Goal: Task Accomplishment & Management: Complete application form

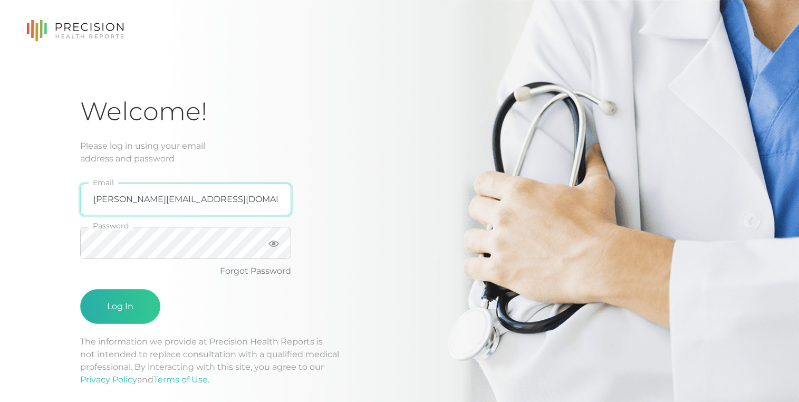
type input "albert@dieseljackmedia.com"
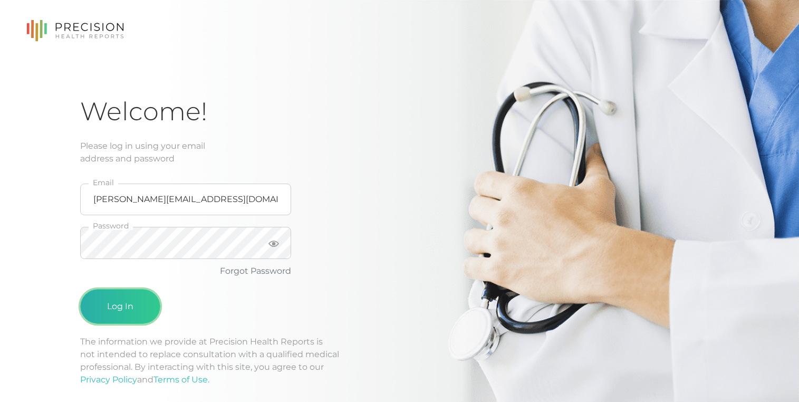
click at [134, 314] on button "Log In" at bounding box center [120, 306] width 80 height 35
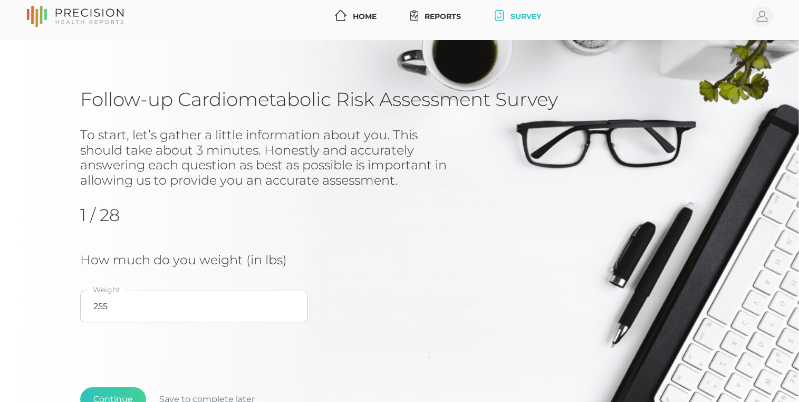
scroll to position [42, 0]
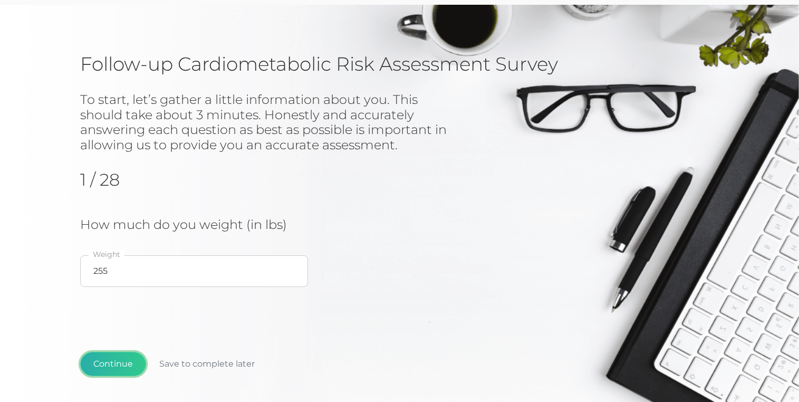
click at [103, 358] on button "Continue" at bounding box center [113, 364] width 66 height 24
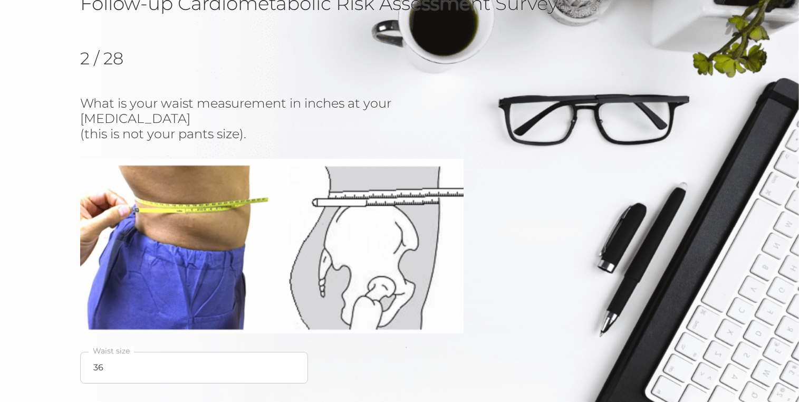
scroll to position [103, 0]
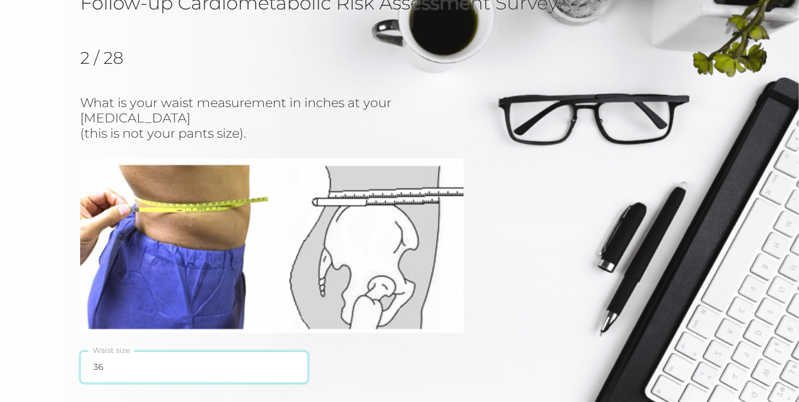
click at [152, 358] on input "36" at bounding box center [194, 367] width 228 height 32
click at [172, 353] on input "36" at bounding box center [194, 367] width 228 height 32
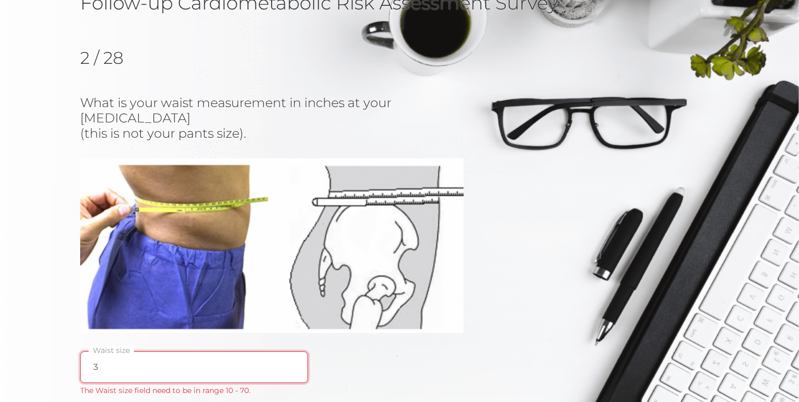
type input "36"
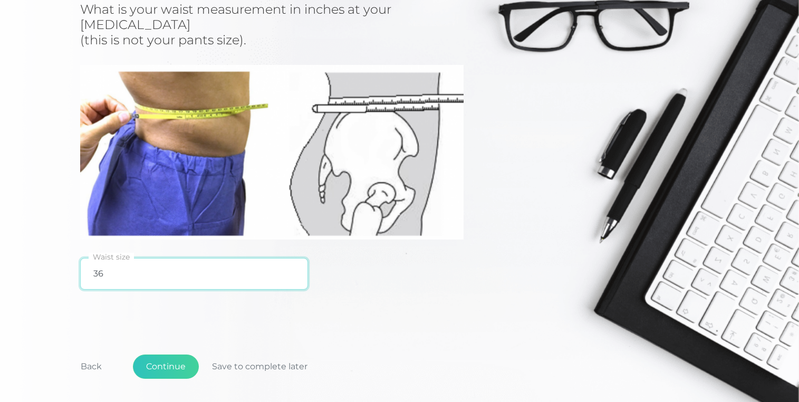
scroll to position [249, 0]
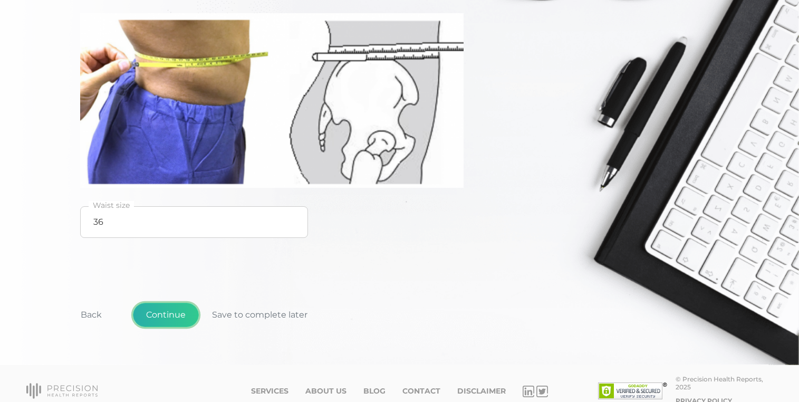
click at [169, 303] on button "Continue" at bounding box center [166, 315] width 66 height 24
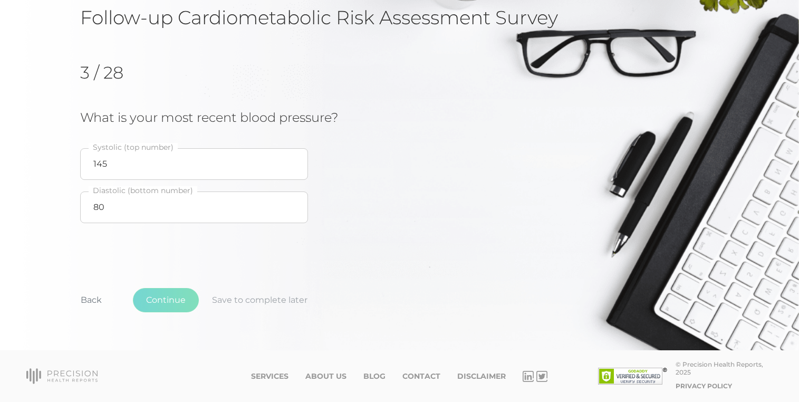
scroll to position [90, 0]
click at [179, 314] on div "Back Continue Save to complete later" at bounding box center [399, 306] width 639 height 78
click at [173, 300] on button "Continue" at bounding box center [166, 300] width 66 height 24
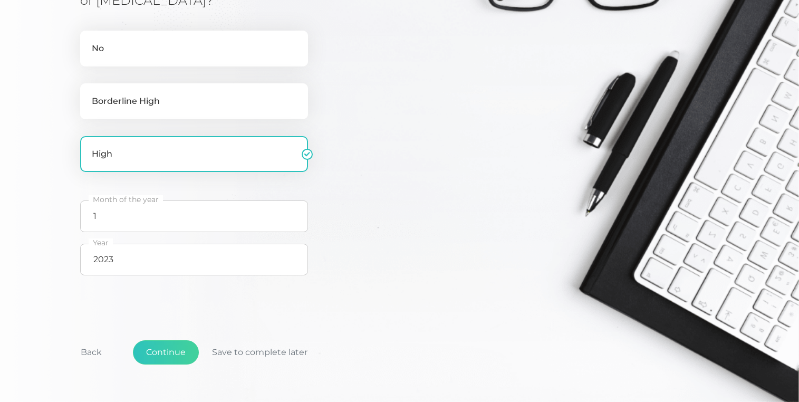
scroll to position [253, 0]
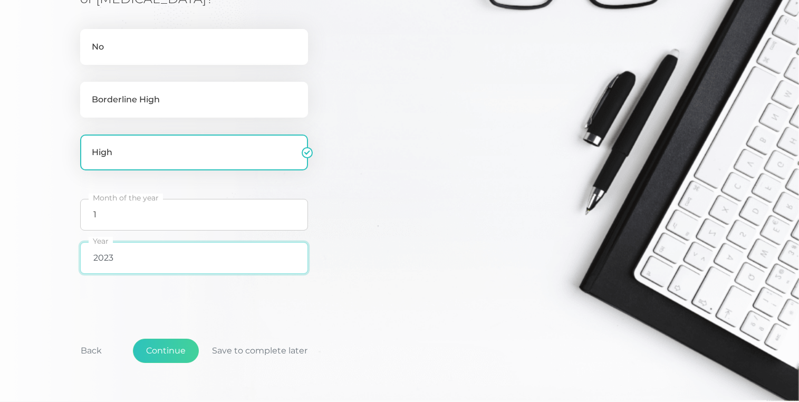
click at [188, 262] on input "2023" at bounding box center [194, 258] width 228 height 32
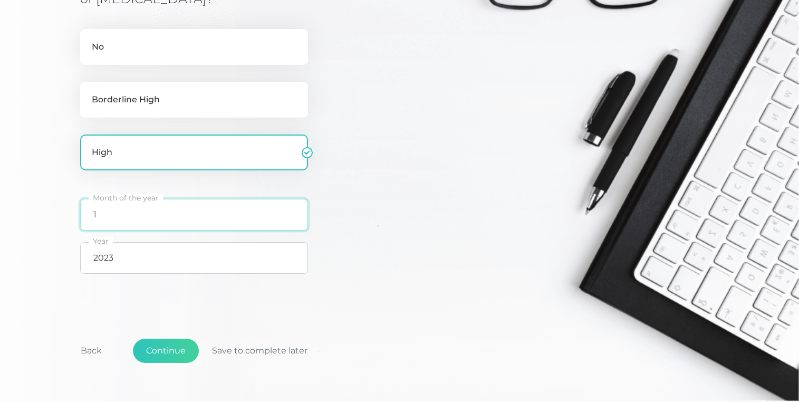
click at [108, 225] on input "1" at bounding box center [194, 215] width 228 height 32
click at [115, 231] on input "6" at bounding box center [194, 215] width 228 height 32
type input "6"
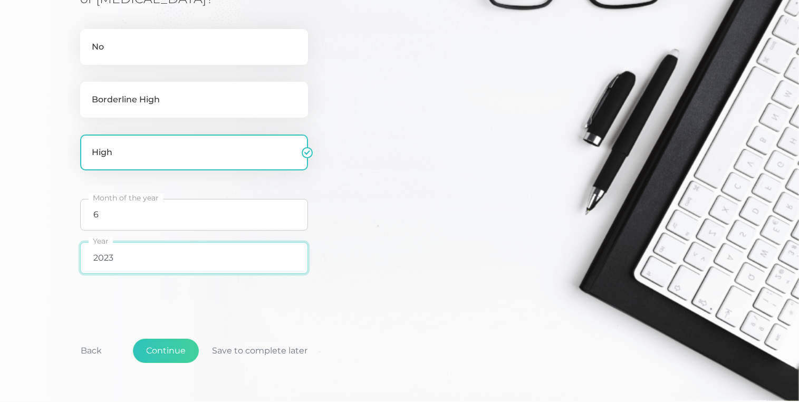
click at [130, 272] on input "2023" at bounding box center [194, 258] width 228 height 32
type input "2024"
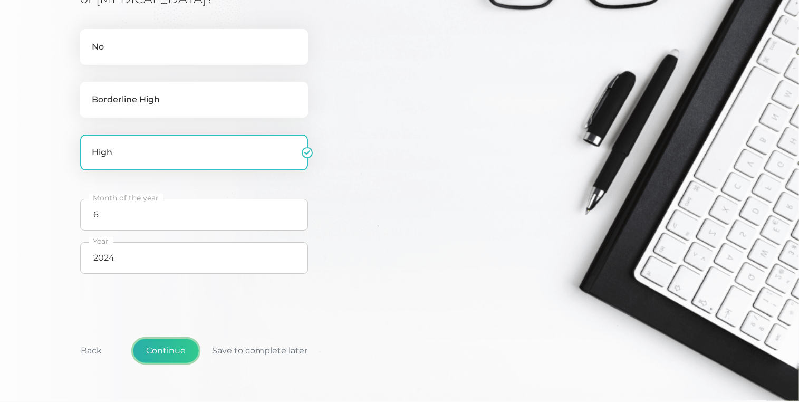
click at [161, 353] on button "Continue" at bounding box center [166, 351] width 66 height 24
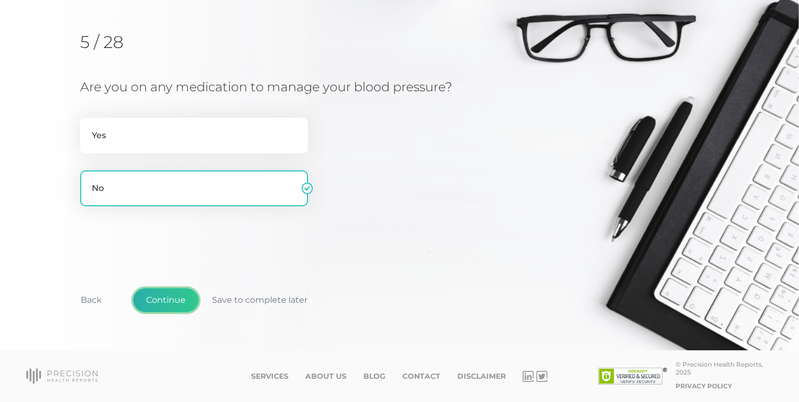
click at [170, 302] on button "Continue" at bounding box center [166, 300] width 66 height 24
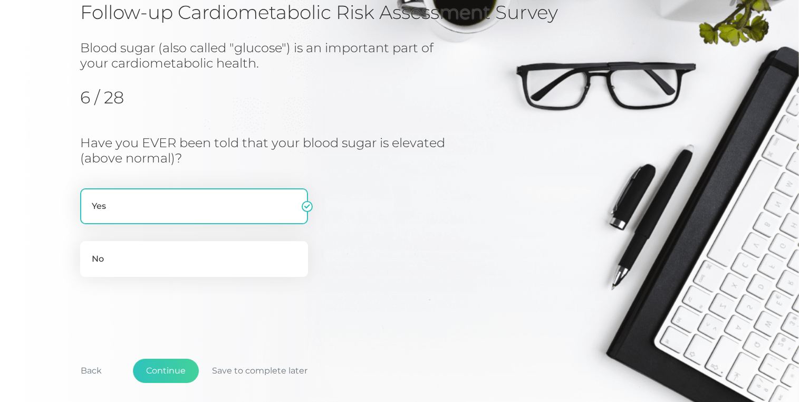
scroll to position [75, 0]
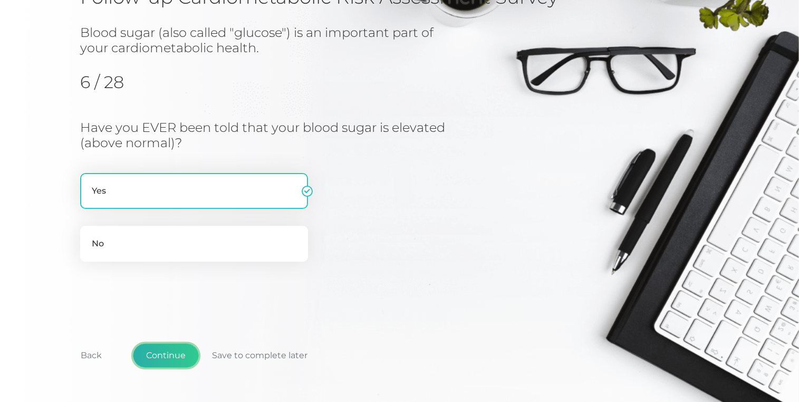
click at [152, 351] on button "Continue" at bounding box center [166, 355] width 66 height 24
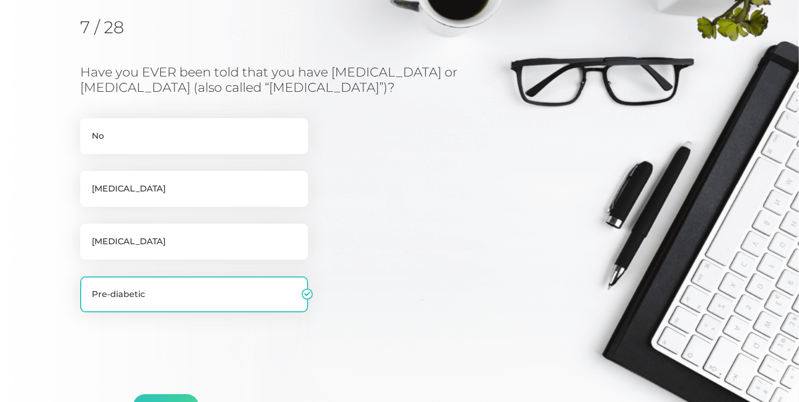
scroll to position [135, 0]
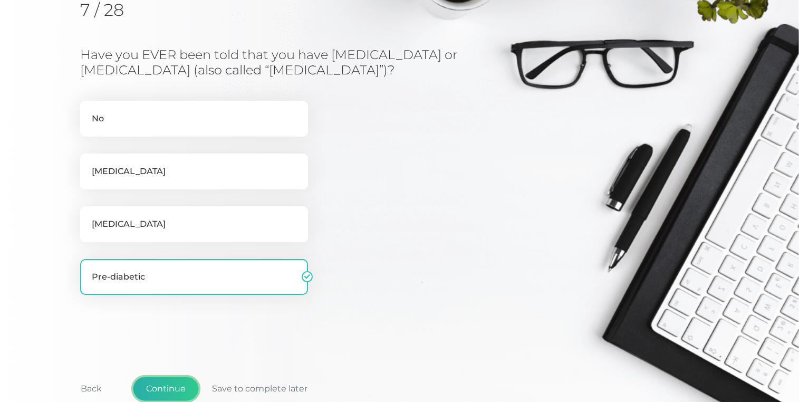
click at [153, 383] on button "Continue" at bounding box center [166, 389] width 66 height 24
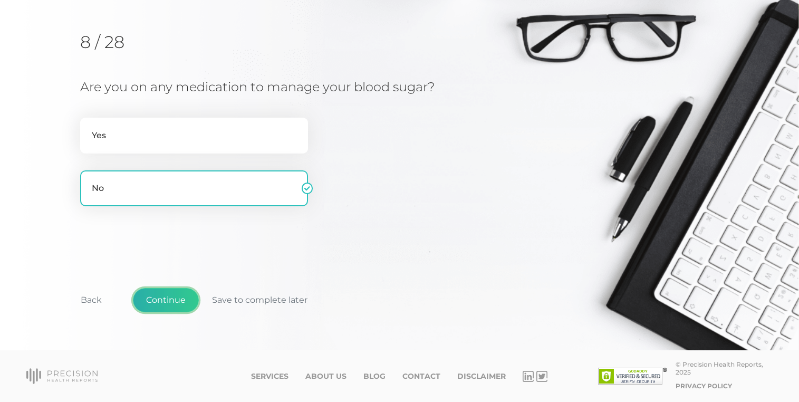
click at [189, 295] on button "Continue" at bounding box center [166, 300] width 66 height 24
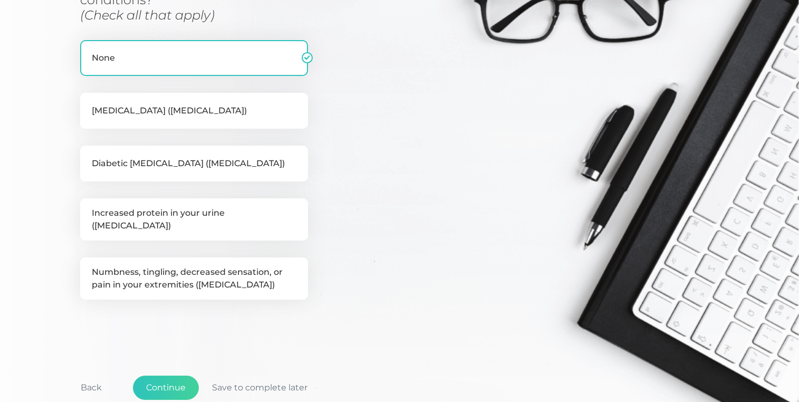
scroll to position [244, 0]
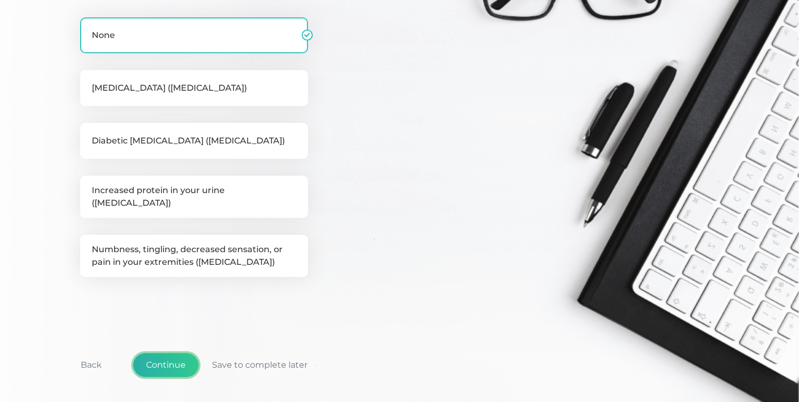
click at [150, 364] on button "Continue" at bounding box center [166, 365] width 66 height 24
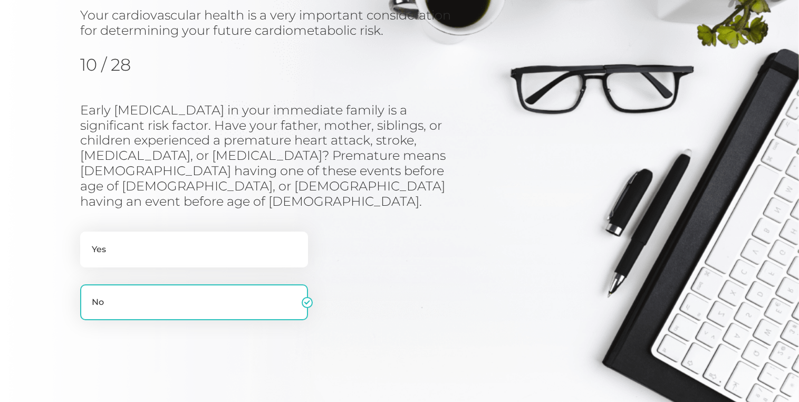
scroll to position [118, 0]
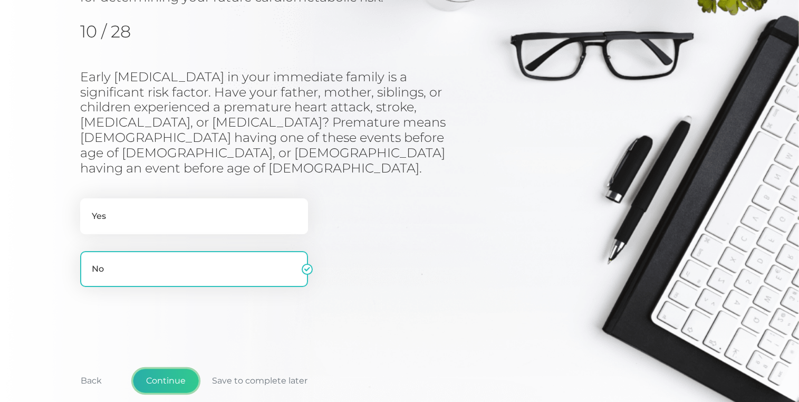
click at [154, 369] on button "Continue" at bounding box center [166, 381] width 66 height 24
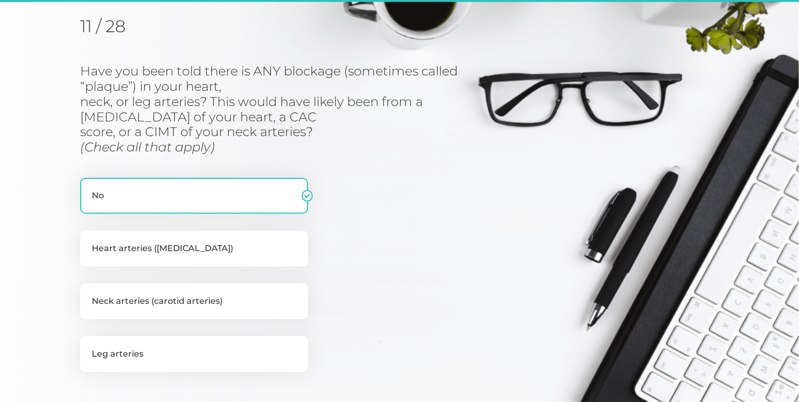
scroll to position [135, 0]
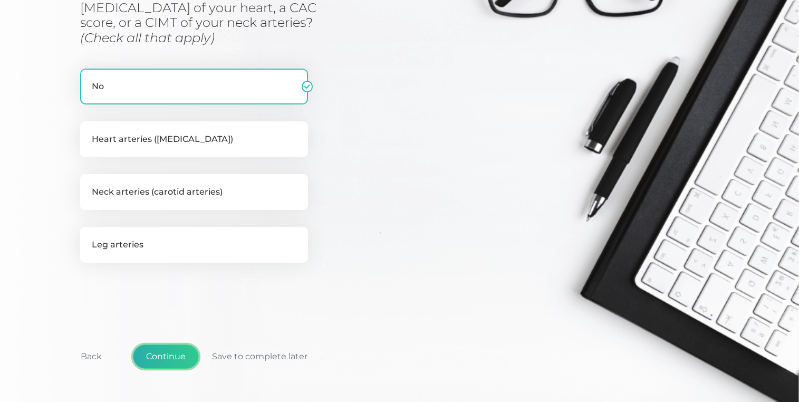
click at [189, 361] on button "Continue" at bounding box center [166, 357] width 66 height 24
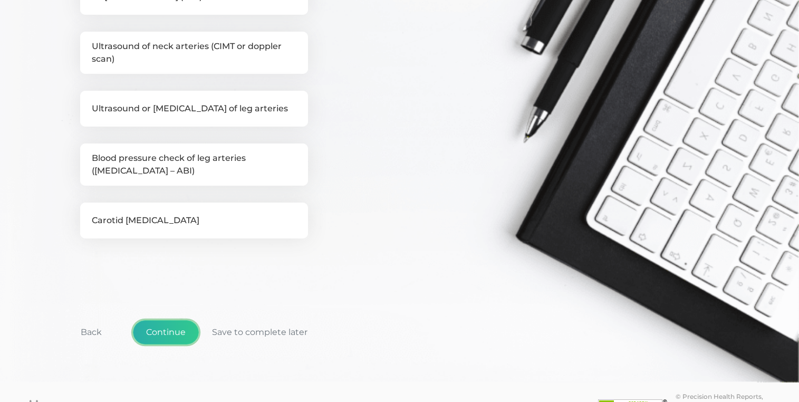
click at [161, 328] on button "Continue" at bounding box center [166, 332] width 66 height 24
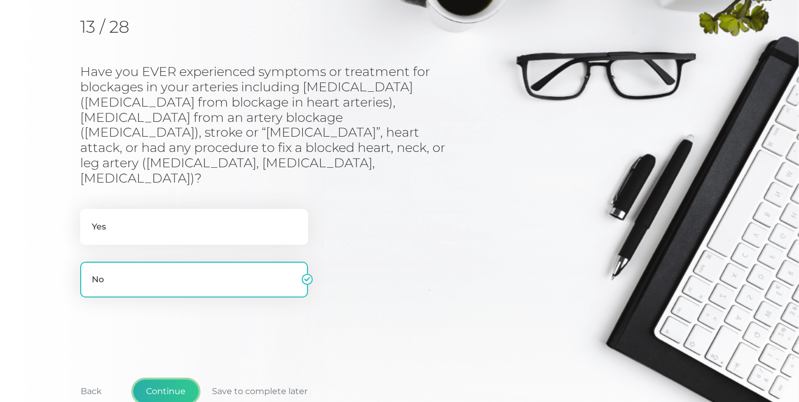
click at [167, 379] on button "Continue" at bounding box center [166, 391] width 66 height 24
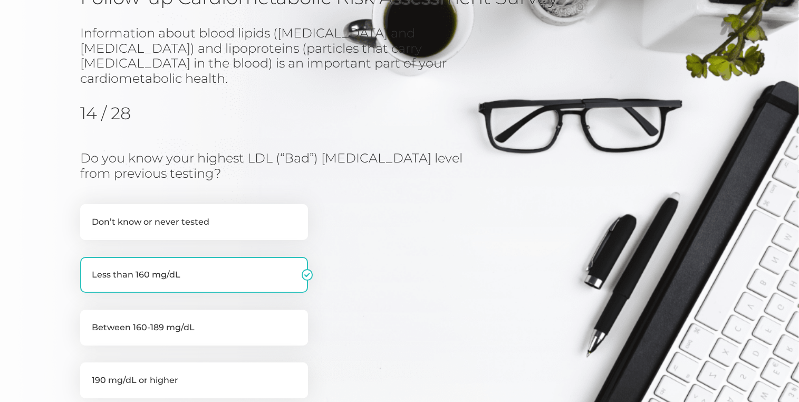
scroll to position [118, 0]
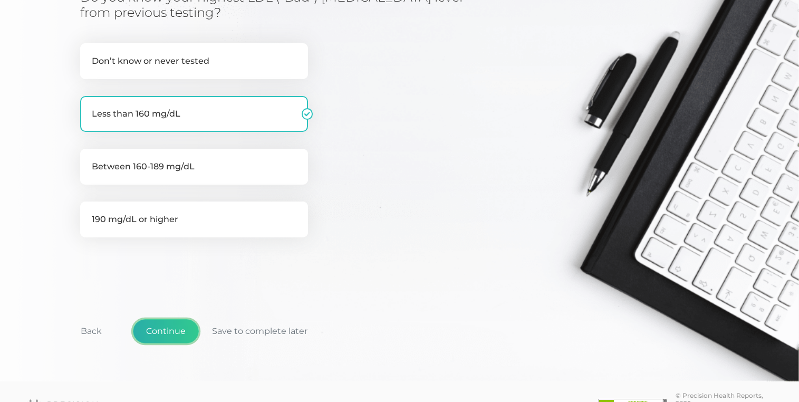
click at [158, 323] on button "Continue" at bounding box center [166, 331] width 66 height 24
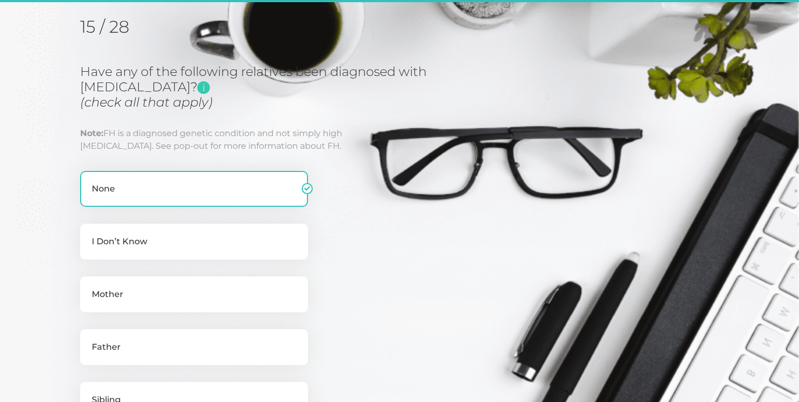
scroll to position [134, 0]
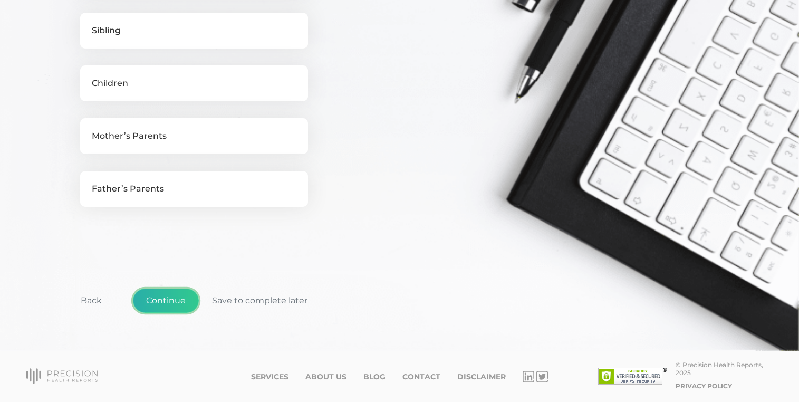
click at [157, 298] on button "Continue" at bounding box center [166, 301] width 66 height 24
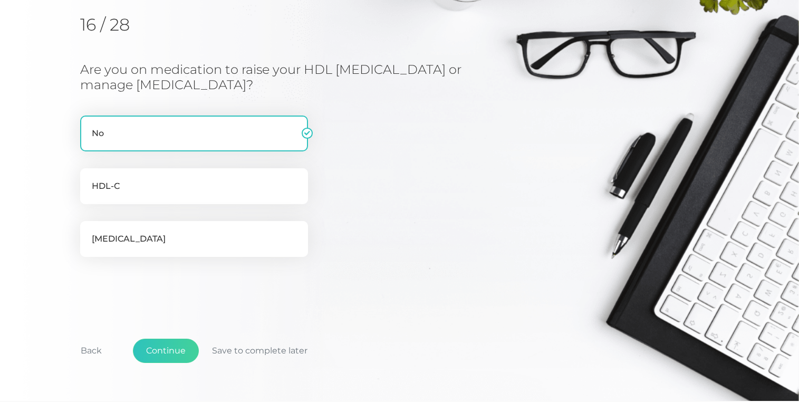
scroll to position [151, 0]
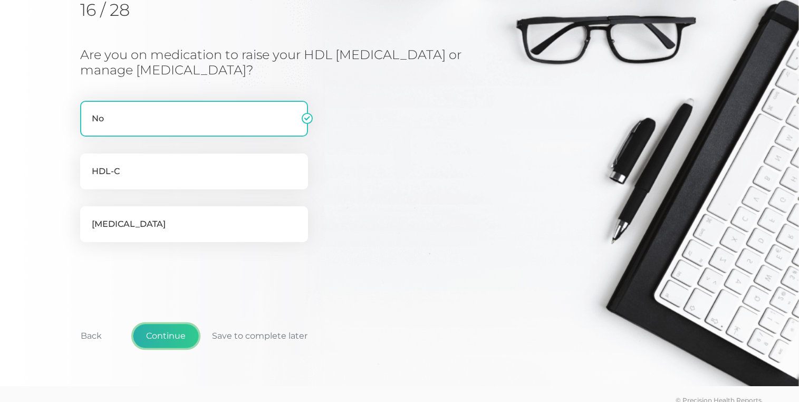
click at [155, 329] on button "Continue" at bounding box center [166, 336] width 66 height 24
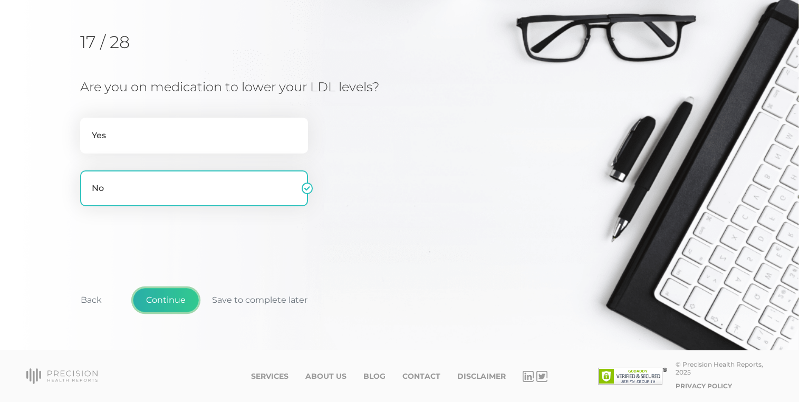
click at [148, 308] on button "Continue" at bounding box center [166, 300] width 66 height 24
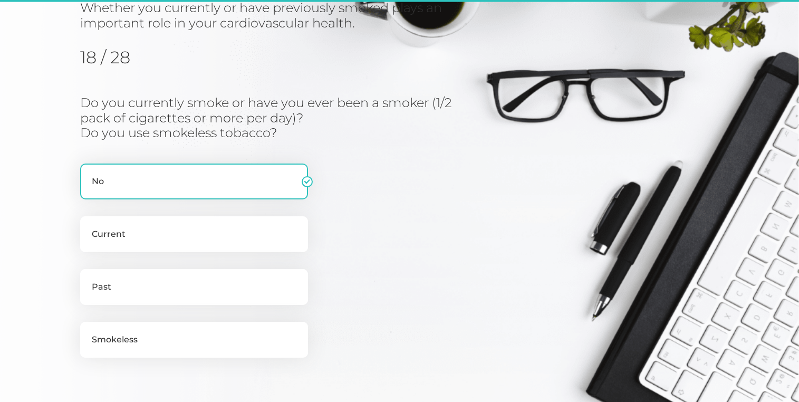
scroll to position [135, 0]
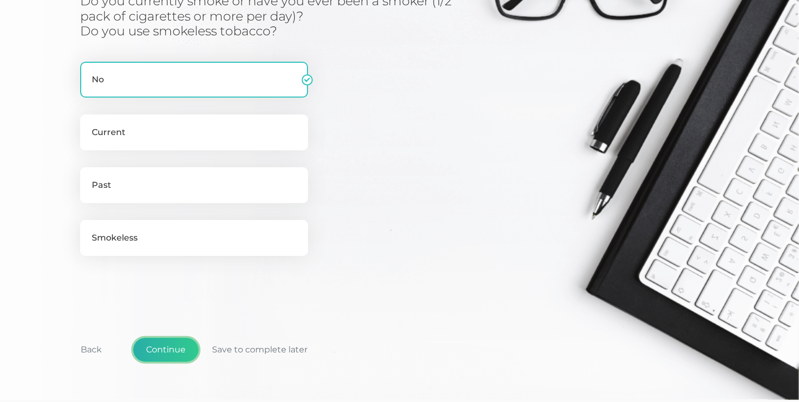
click at [159, 348] on button "Continue" at bounding box center [166, 350] width 66 height 24
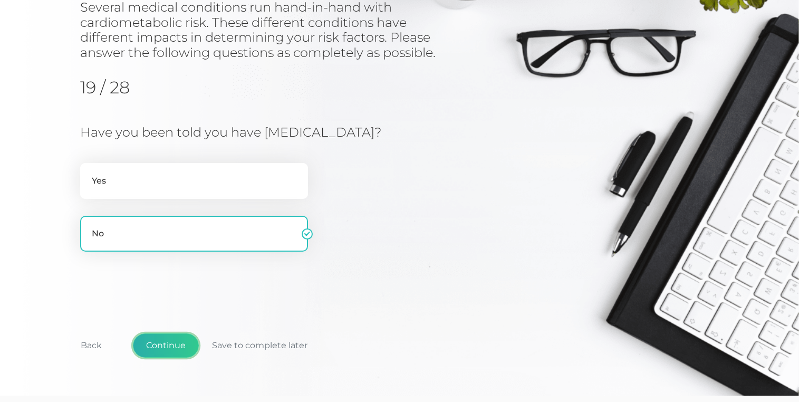
click at [159, 348] on button "Continue" at bounding box center [166, 345] width 66 height 24
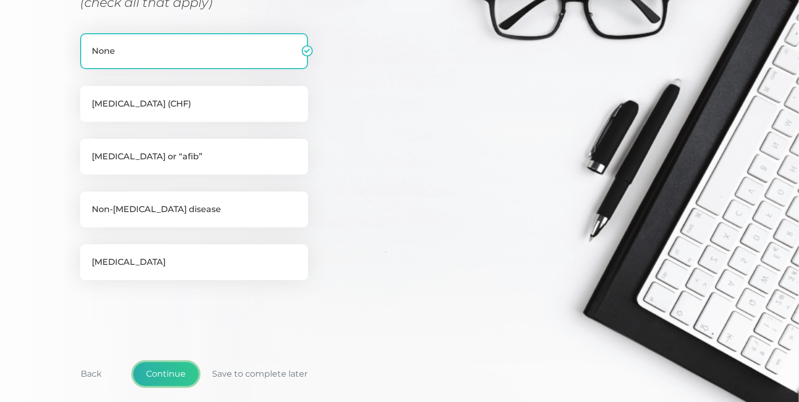
click at [160, 378] on button "Continue" at bounding box center [166, 374] width 66 height 24
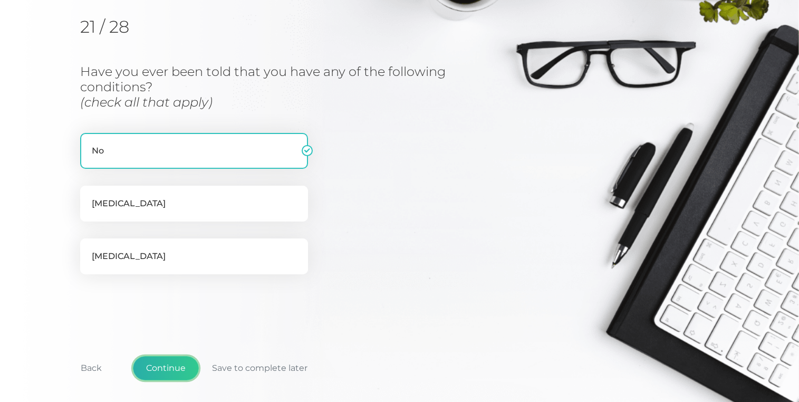
click at [169, 368] on button "Continue" at bounding box center [166, 368] width 66 height 24
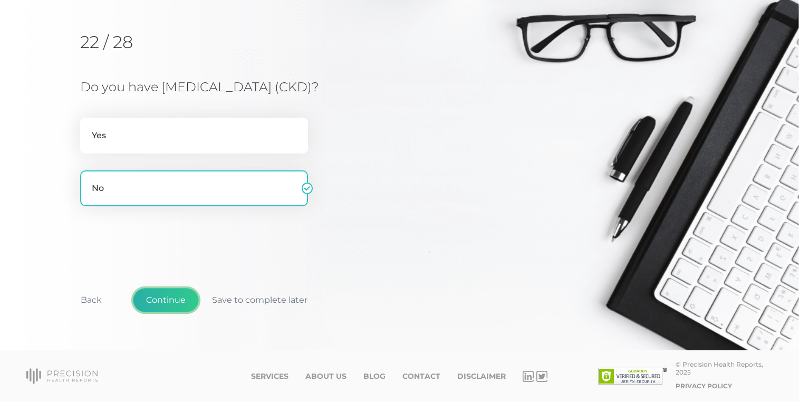
click at [167, 299] on button "Continue" at bounding box center [166, 300] width 66 height 24
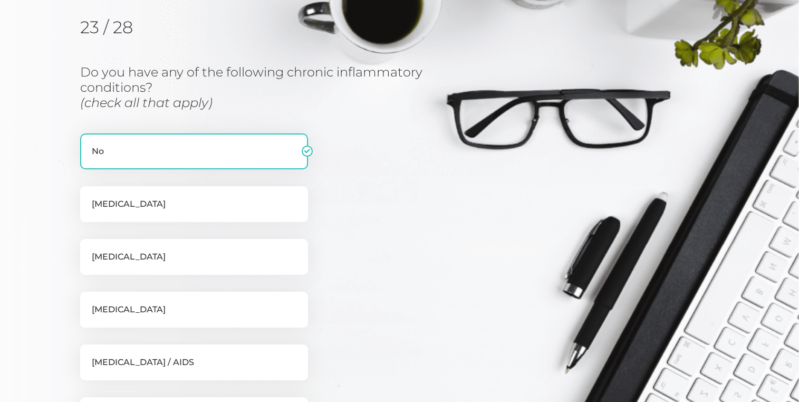
scroll to position [135, 0]
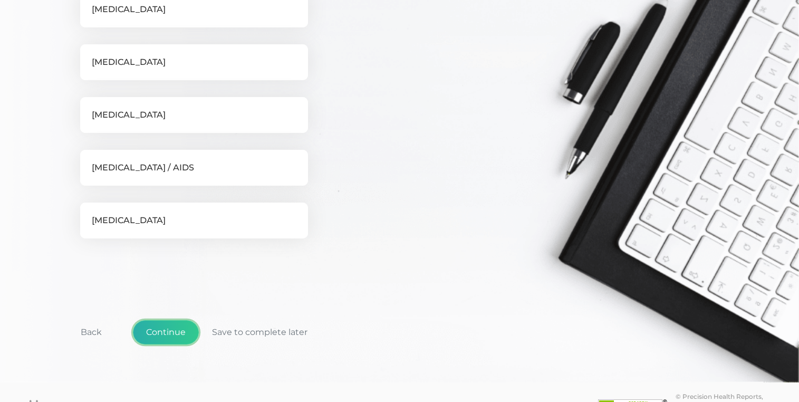
click at [168, 323] on button "Continue" at bounding box center [166, 332] width 66 height 24
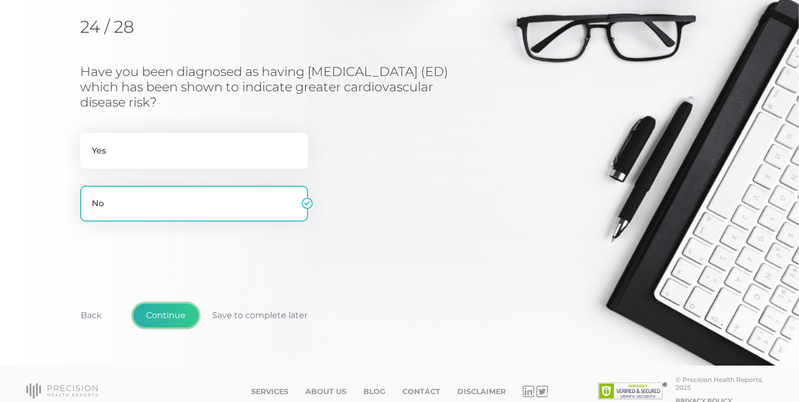
click at [167, 314] on button "Continue" at bounding box center [166, 315] width 66 height 24
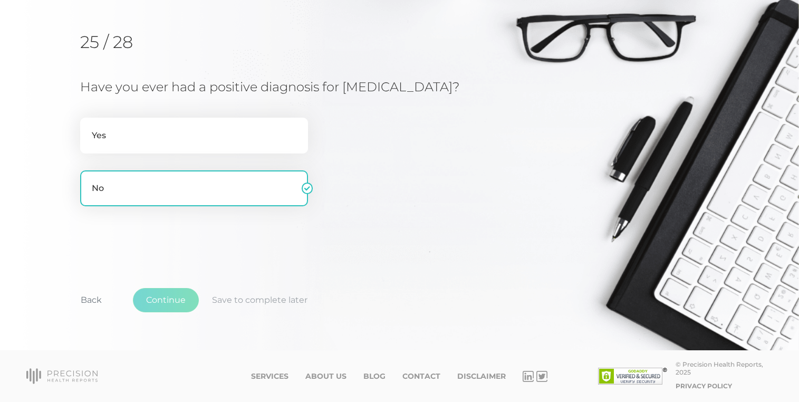
scroll to position [119, 0]
click at [181, 146] on label "Yes" at bounding box center [194, 136] width 228 height 36
click at [89, 128] on input "Yes" at bounding box center [84, 123] width 8 height 11
radio input "true"
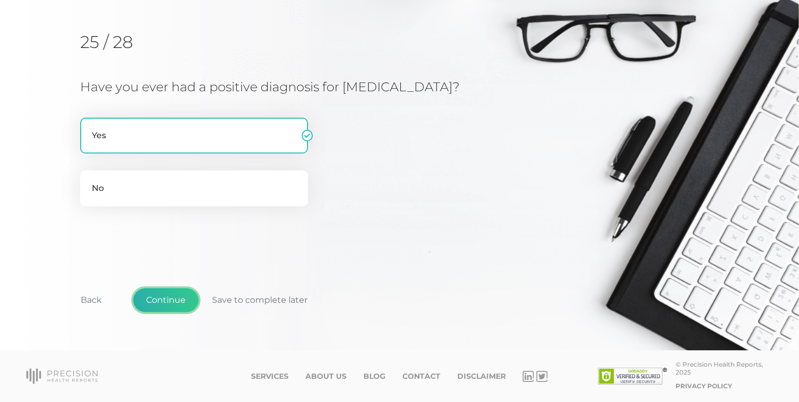
click at [163, 301] on button "Continue" at bounding box center [166, 300] width 66 height 24
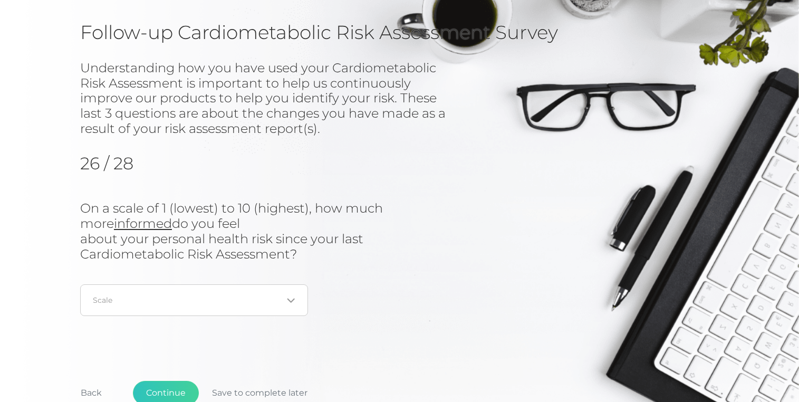
scroll to position [75, 0]
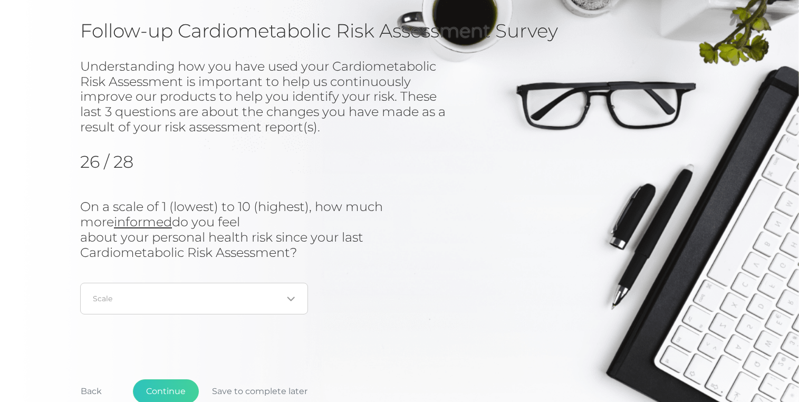
click at [294, 302] on icon "Search for option" at bounding box center [291, 299] width 8 height 8
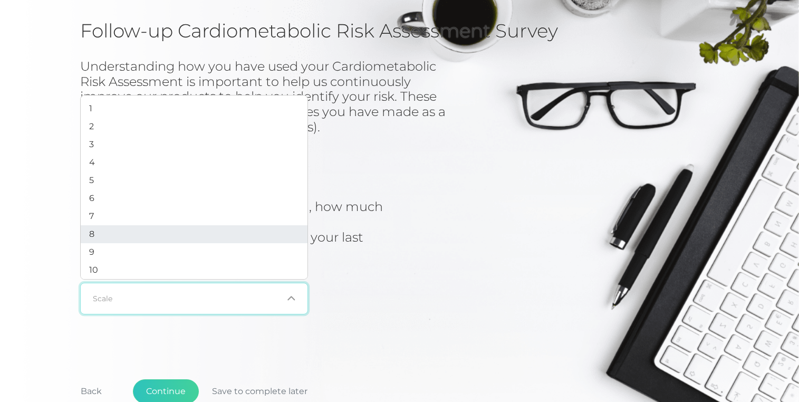
click at [176, 239] on li "8" at bounding box center [194, 234] width 227 height 18
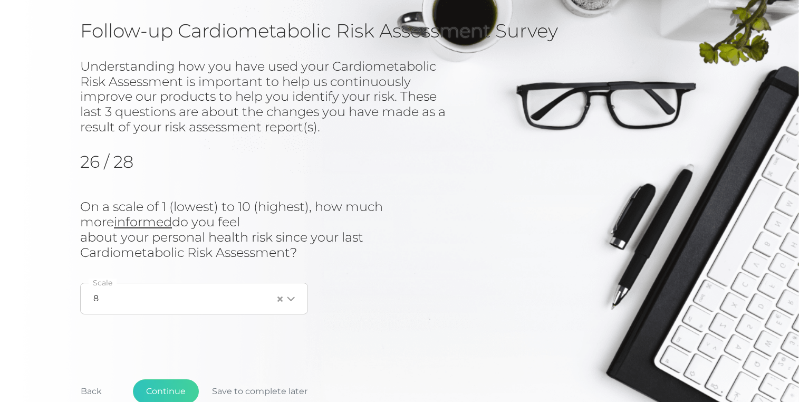
click at [286, 297] on div "Loading..." at bounding box center [284, 298] width 22 height 11
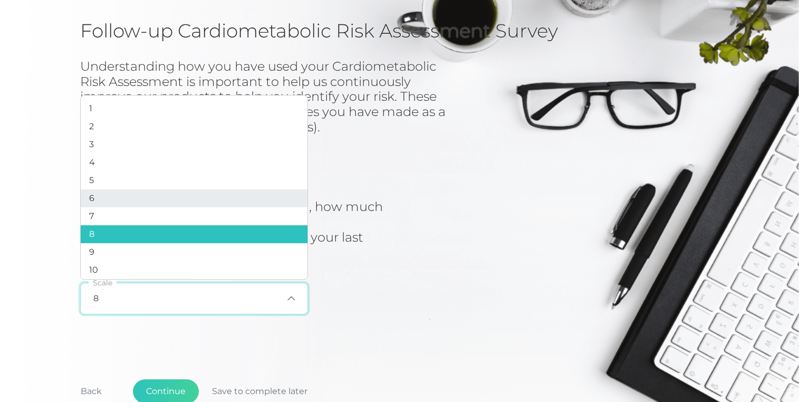
click at [200, 199] on li "6" at bounding box center [194, 198] width 227 height 18
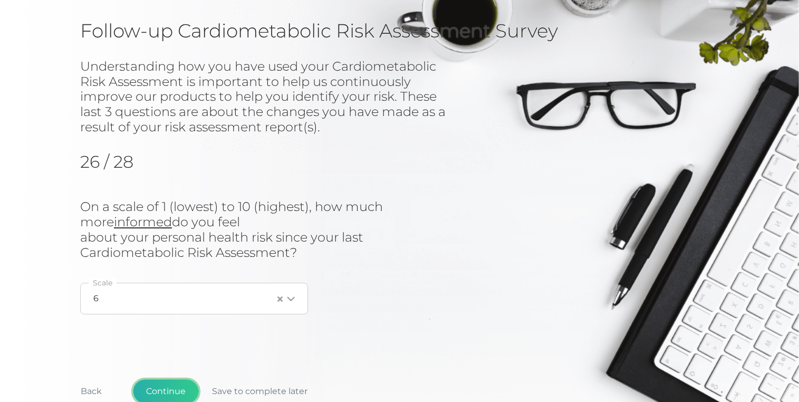
click at [163, 391] on button "Continue" at bounding box center [166, 391] width 66 height 24
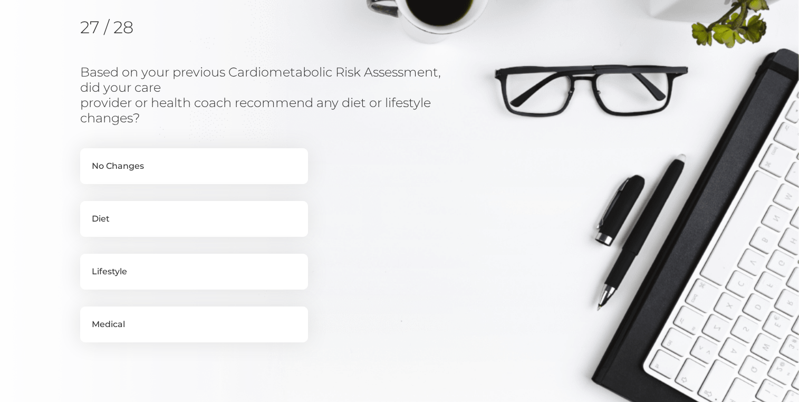
scroll to position [135, 0]
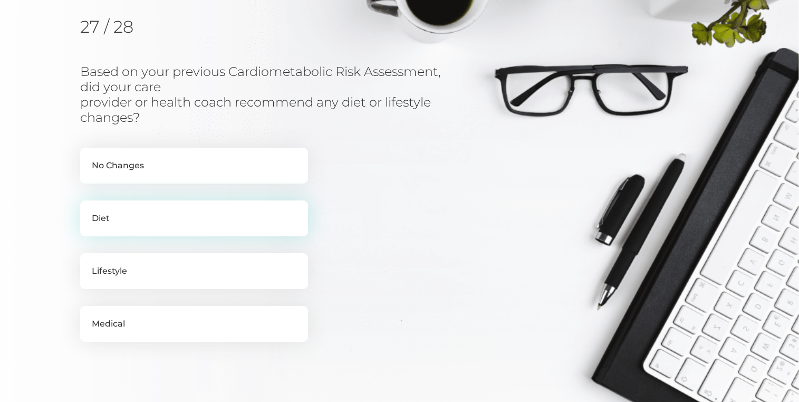
click at [172, 219] on label "Diet" at bounding box center [194, 218] width 228 height 36
click at [89, 211] on input "Diet" at bounding box center [84, 205] width 8 height 11
checkbox input "true"
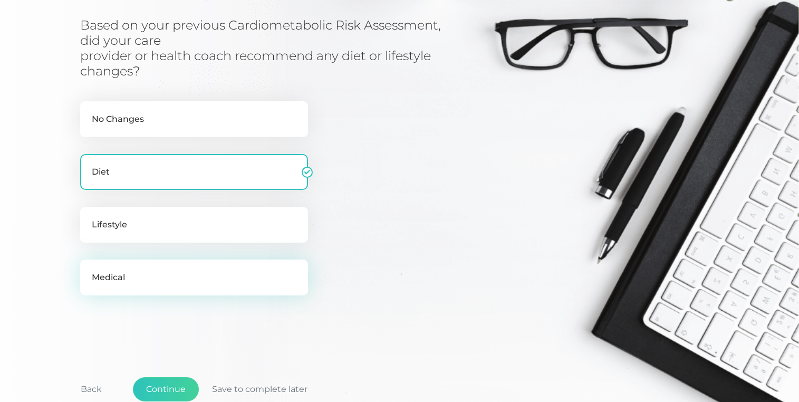
scroll to position [177, 0]
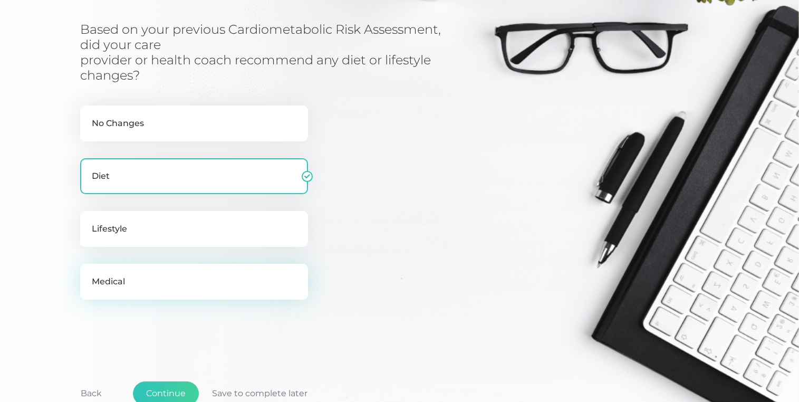
click at [179, 279] on label "Medical" at bounding box center [194, 282] width 228 height 36
click at [89, 274] on input "Medical" at bounding box center [84, 269] width 8 height 11
checkbox input "true"
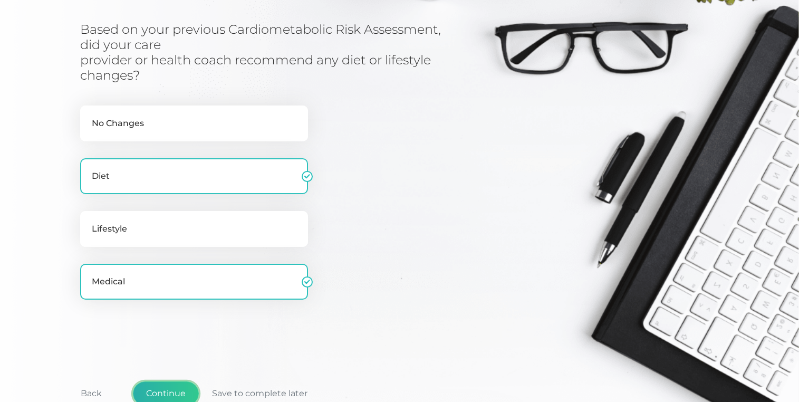
click at [168, 385] on button "Continue" at bounding box center [166, 393] width 66 height 24
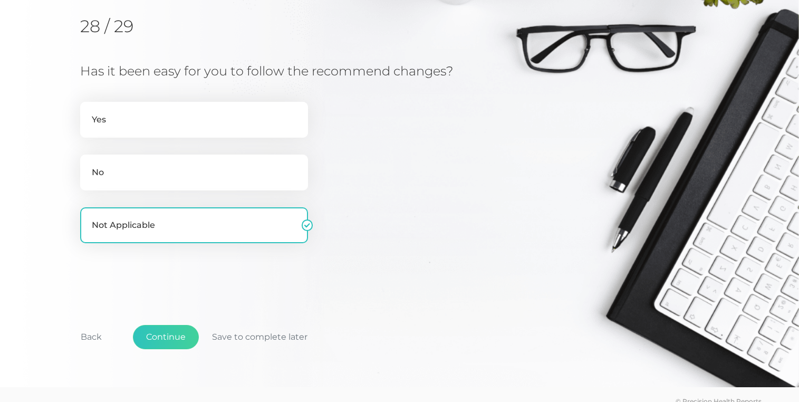
scroll to position [135, 0]
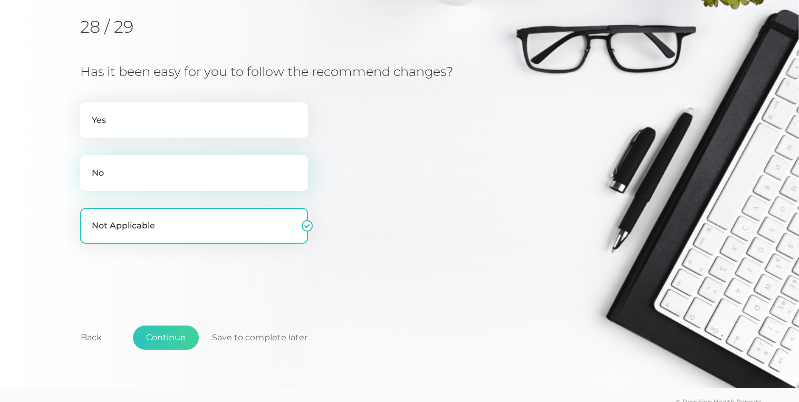
click at [189, 167] on label "No" at bounding box center [194, 173] width 228 height 36
click at [89, 166] on input "No" at bounding box center [84, 160] width 8 height 11
radio input "true"
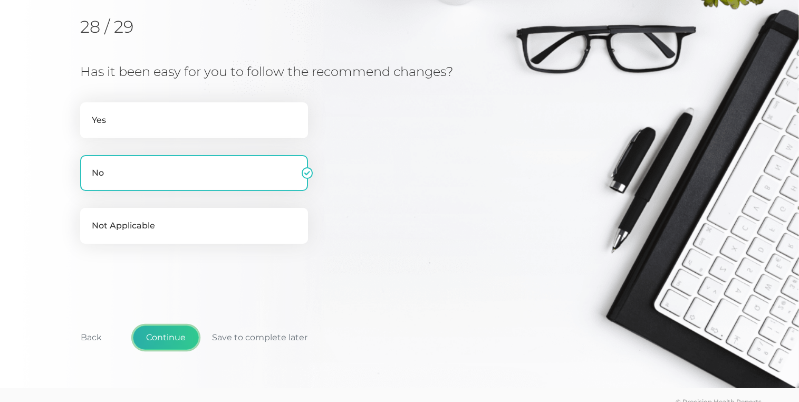
click at [163, 337] on button "Continue" at bounding box center [166, 338] width 66 height 24
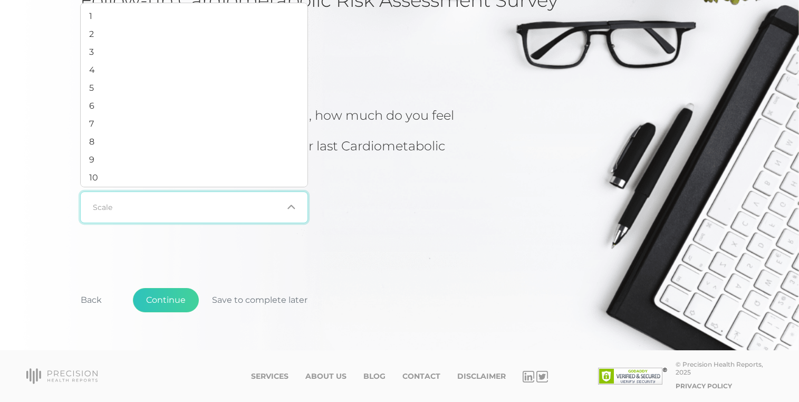
click at [251, 220] on div "Loading..." at bounding box center [194, 208] width 228 height 32
click at [213, 169] on li "10" at bounding box center [194, 178] width 227 height 18
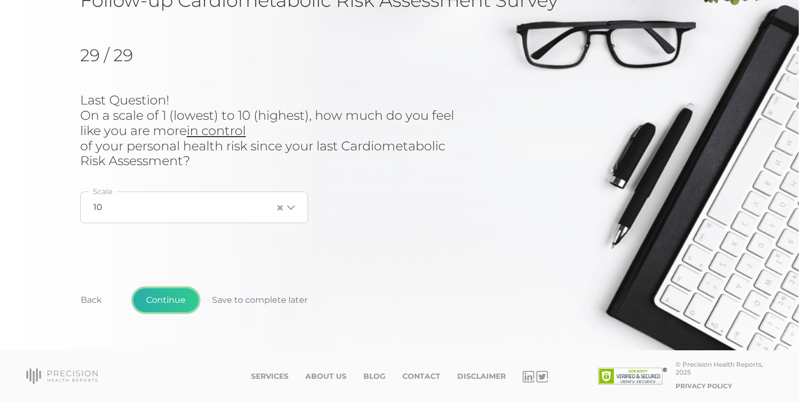
click at [169, 305] on button "Continue" at bounding box center [166, 300] width 66 height 24
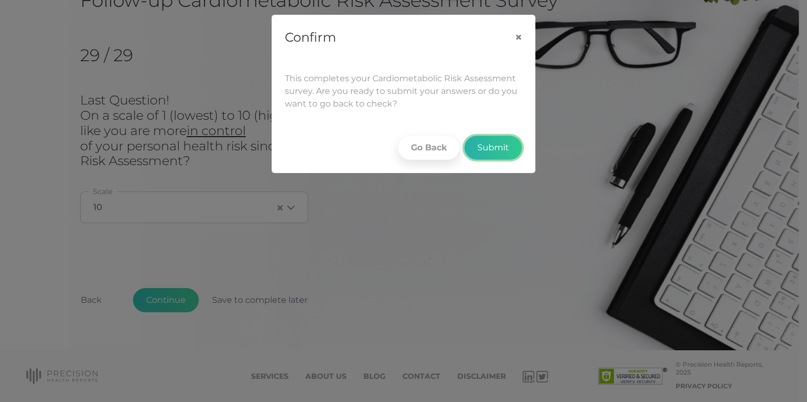
click at [485, 150] on button "Submit" at bounding box center [493, 148] width 58 height 24
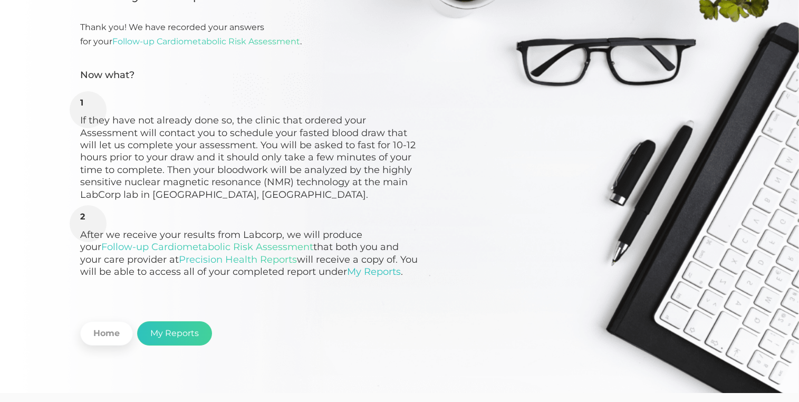
scroll to position [157, 0]
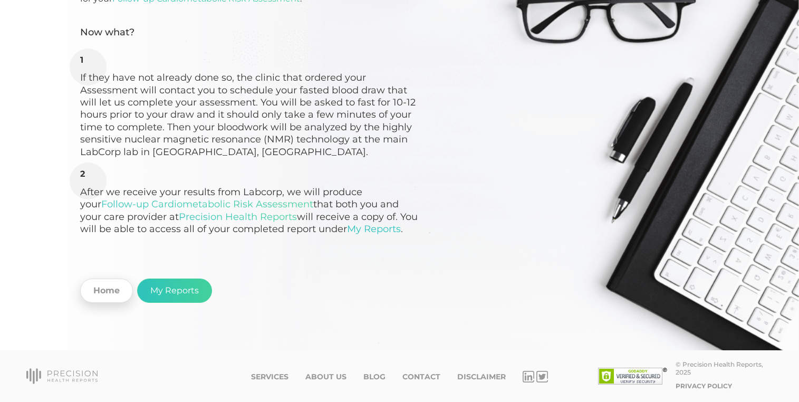
click at [122, 297] on link "Home" at bounding box center [106, 291] width 53 height 24
